Goal: Task Accomplishment & Management: Manage account settings

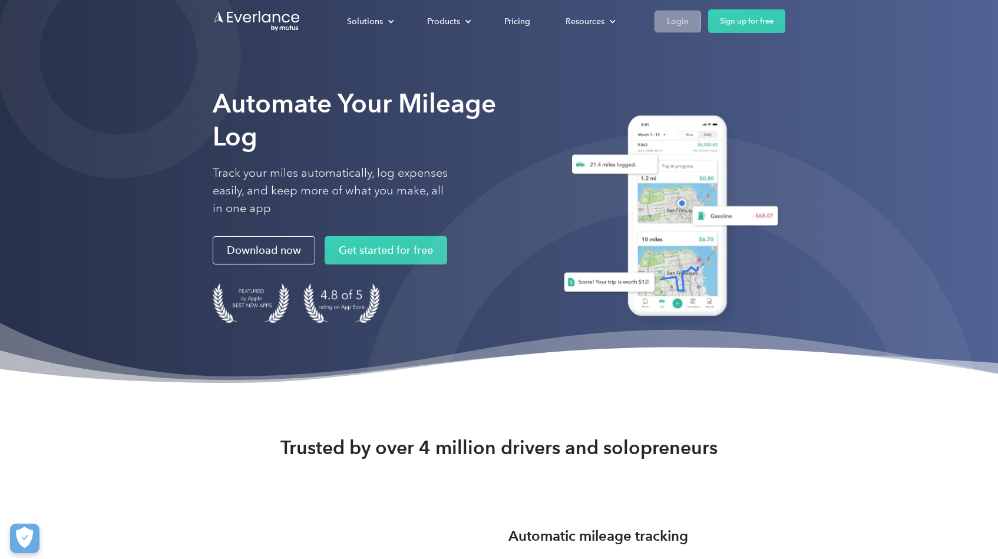
click at [673, 24] on div "Login" at bounding box center [678, 21] width 22 height 15
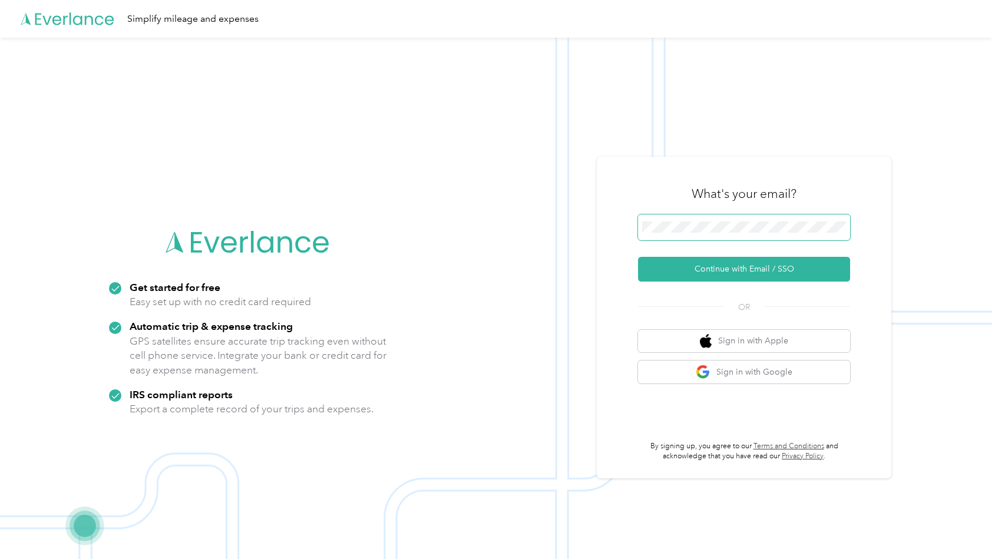
click at [713, 218] on span at bounding box center [744, 227] width 212 height 26
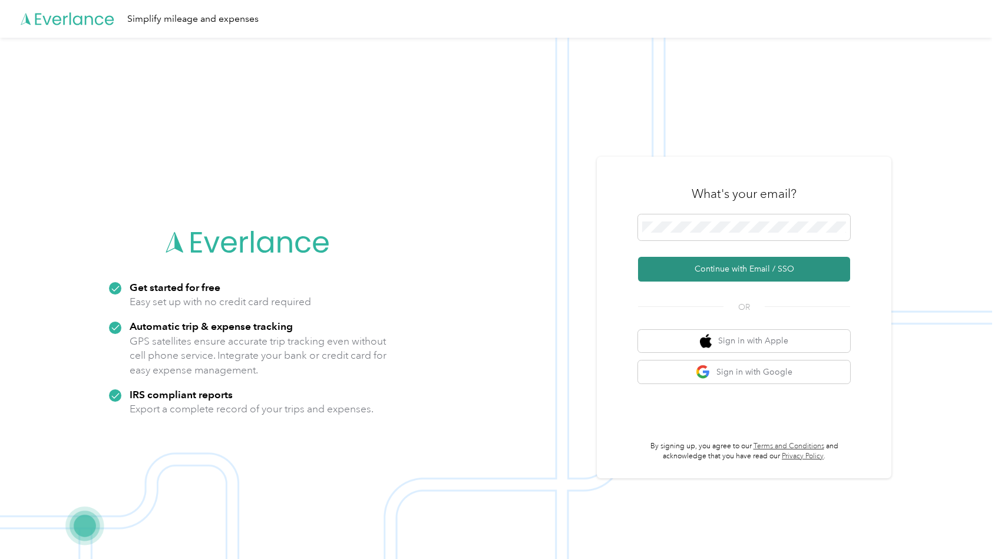
click at [738, 271] on button "Continue with Email / SSO" at bounding box center [744, 269] width 212 height 25
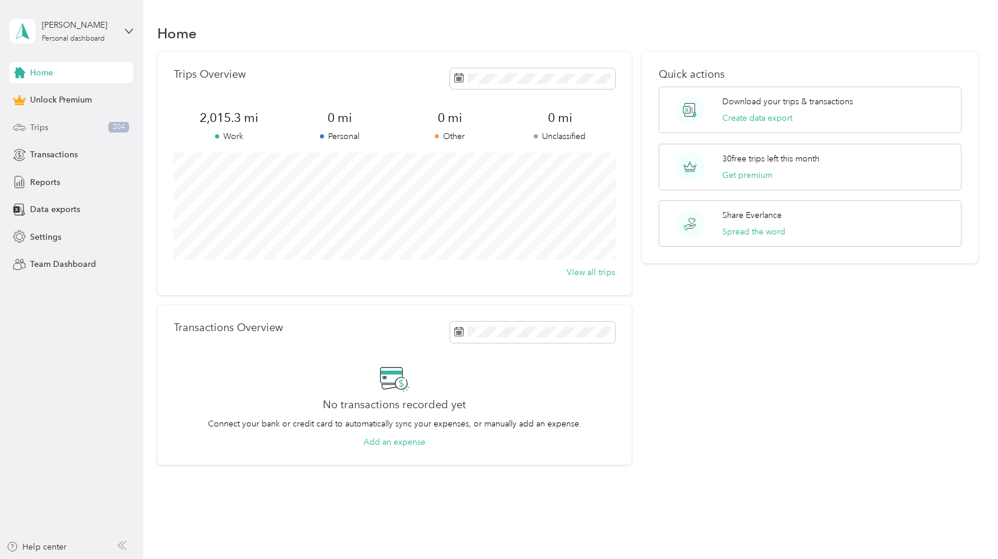
click at [42, 134] on div "Trips 204" at bounding box center [71, 127] width 124 height 21
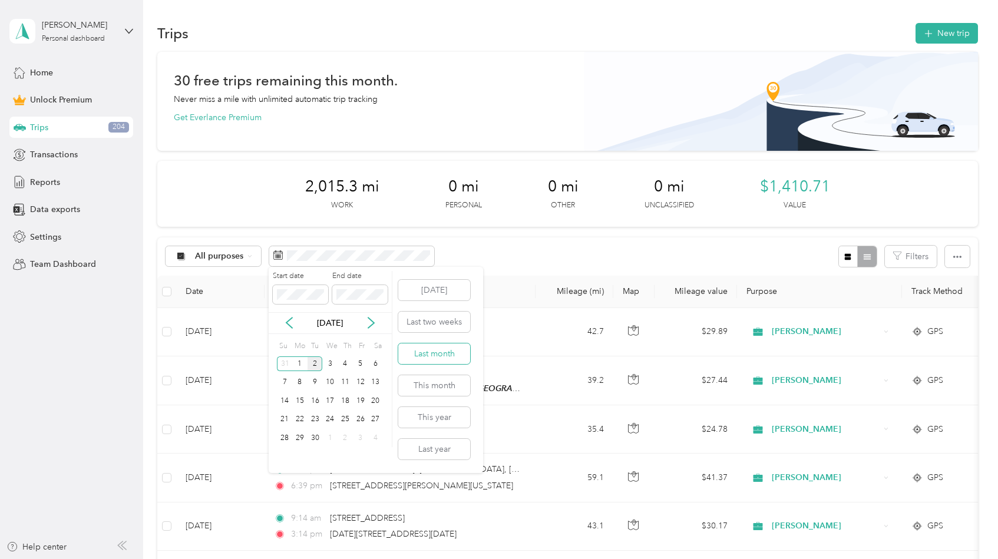
click at [457, 356] on button "Last month" at bounding box center [434, 353] width 72 height 21
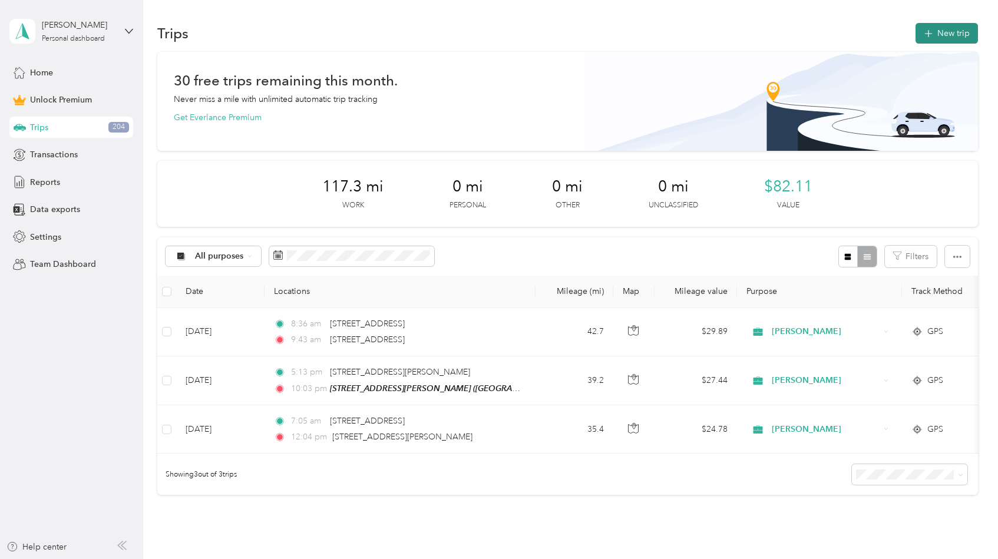
click at [948, 33] on button "New trip" at bounding box center [946, 33] width 62 height 21
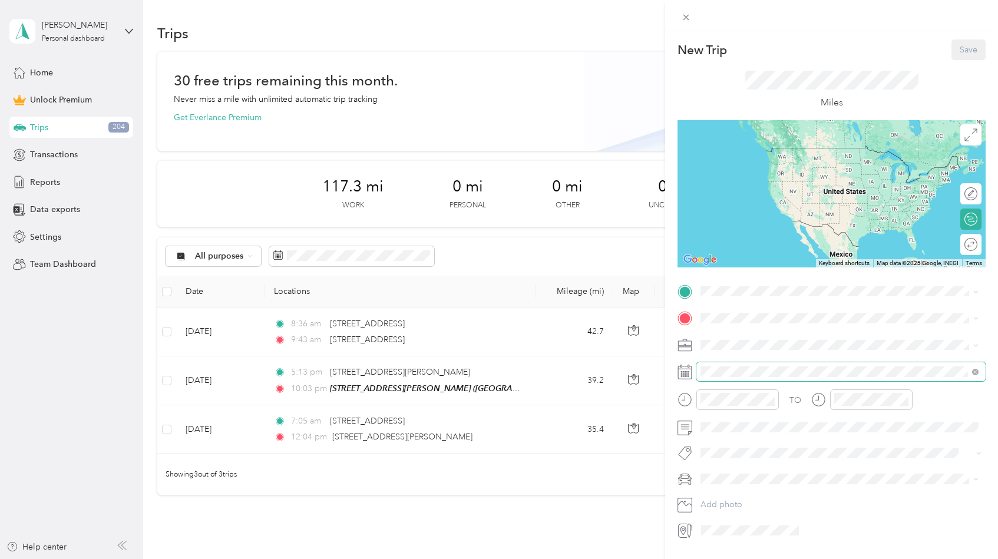
click at [732, 378] on span at bounding box center [840, 371] width 289 height 19
click at [775, 363] on span at bounding box center [840, 371] width 289 height 19
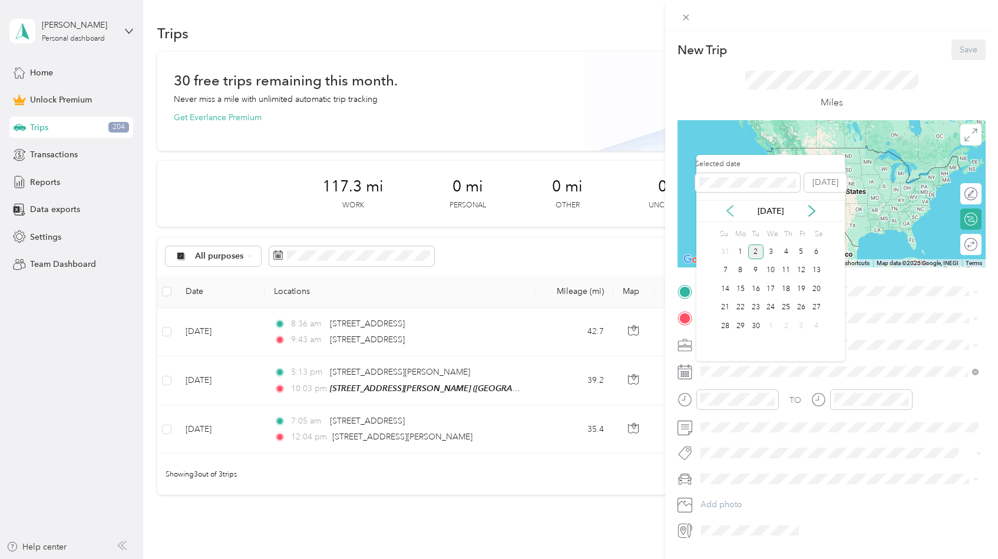
click at [729, 211] on icon at bounding box center [730, 211] width 12 height 12
click at [782, 287] on div "14" at bounding box center [785, 289] width 15 height 15
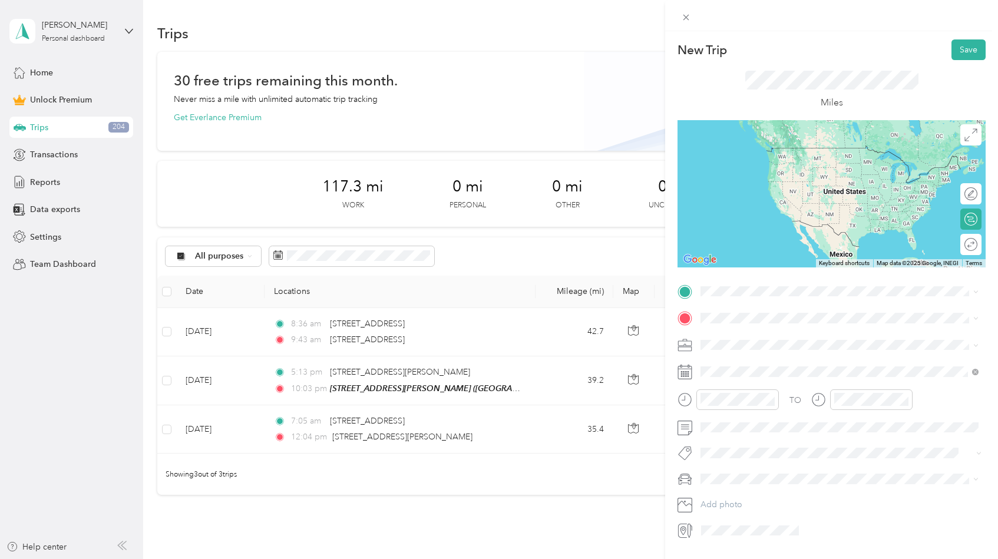
click at [901, 387] on div "845 Northeast 5th Street McMinnville, Oregon 97128, United States" at bounding box center [840, 379] width 270 height 16
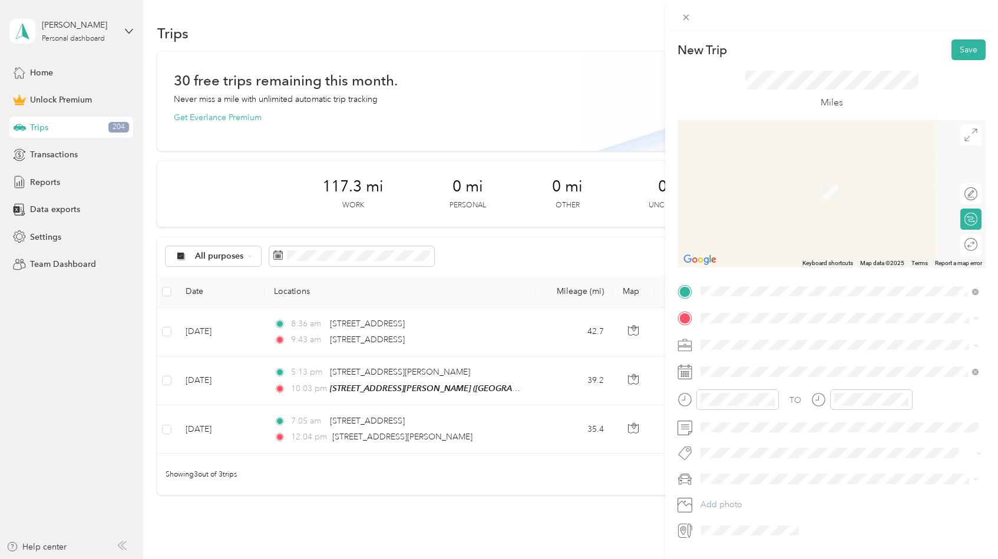
click at [796, 374] on span "N Watts St, 97217, Portland, OR, US" at bounding box center [793, 378] width 140 height 10
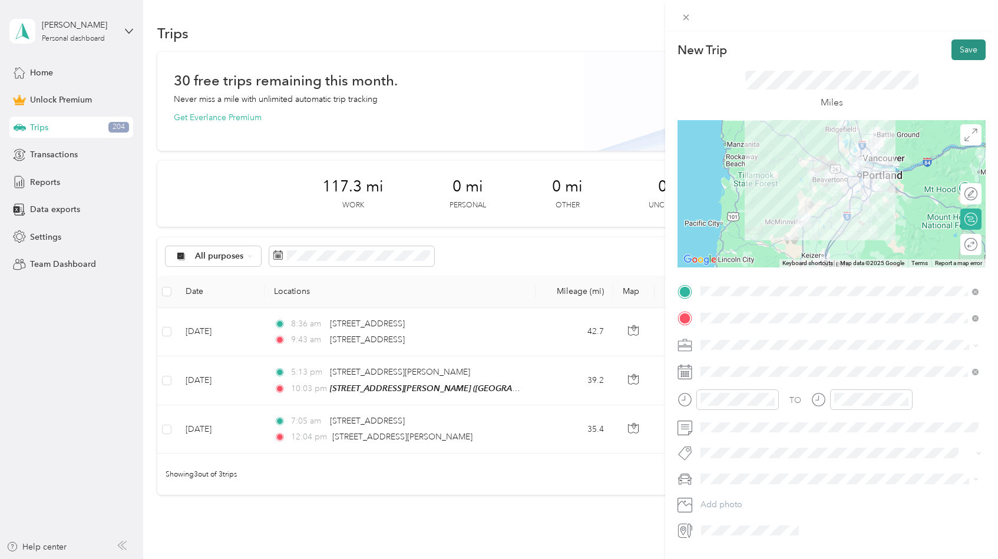
click at [974, 54] on button "Save" at bounding box center [968, 49] width 34 height 21
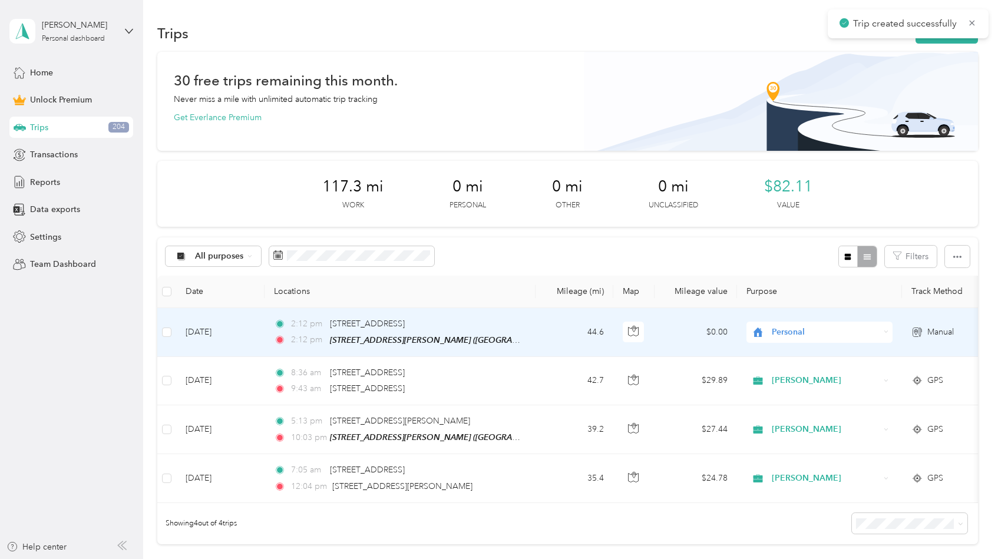
click at [780, 330] on span "Personal" at bounding box center [826, 332] width 108 height 13
click at [801, 455] on span "Brittan Vineyards" at bounding box center [830, 453] width 109 height 12
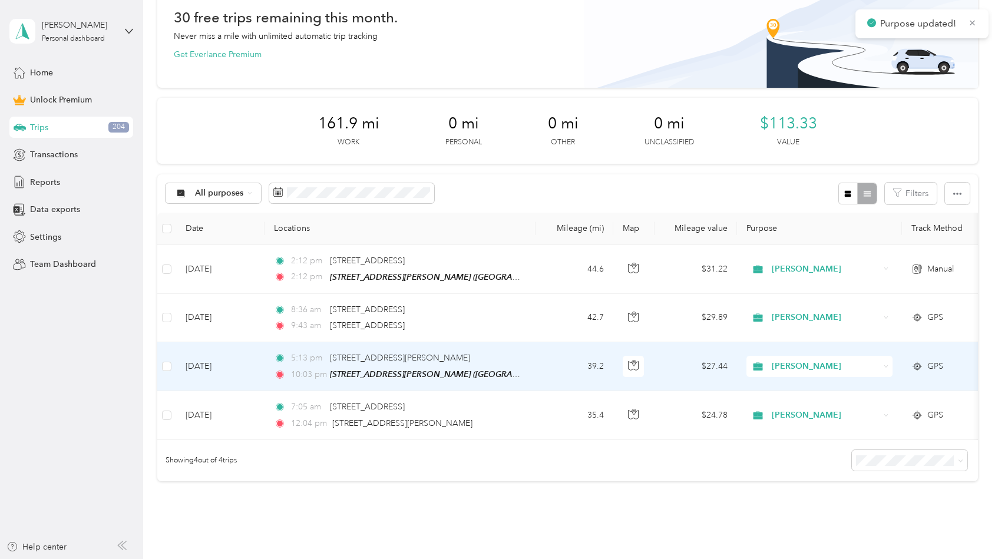
scroll to position [65, 0]
